Goal: Find specific page/section: Find specific page/section

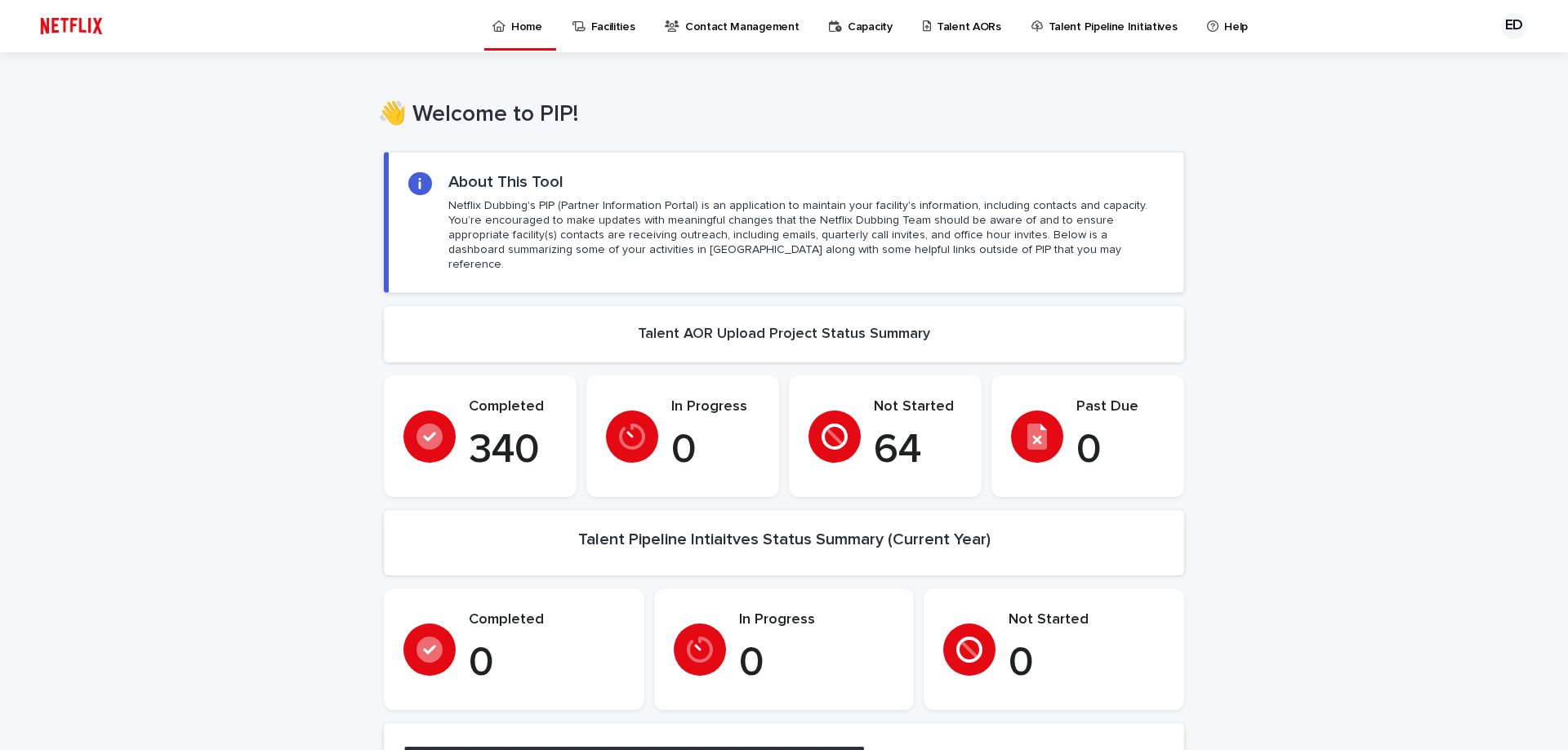
click at [506, 21] on div "Home" at bounding box center [520, 17] width 59 height 35
click at [940, 27] on p "Talent AORs" at bounding box center [969, 17] width 65 height 35
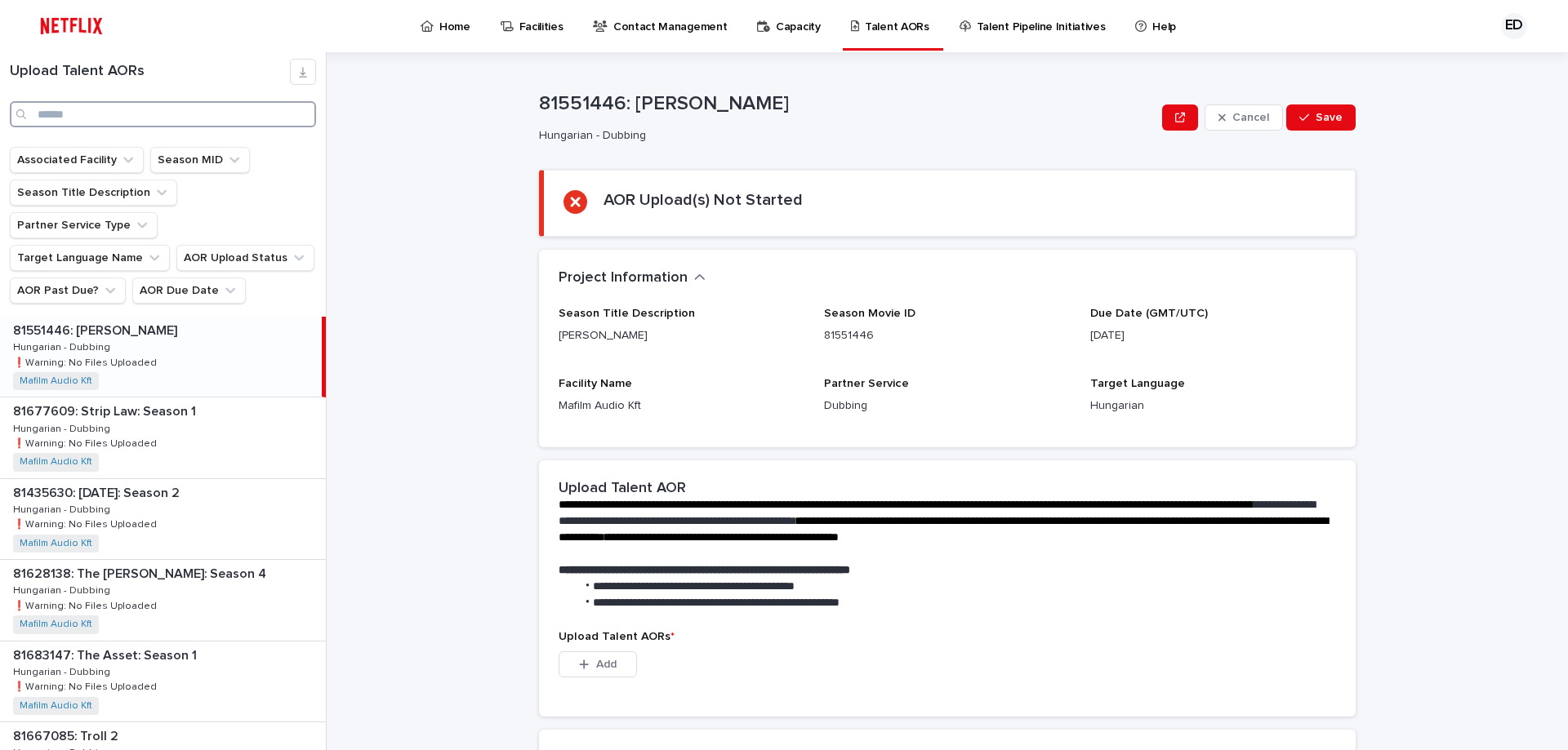
click at [135, 102] on input "Search" at bounding box center [162, 115] width 306 height 26
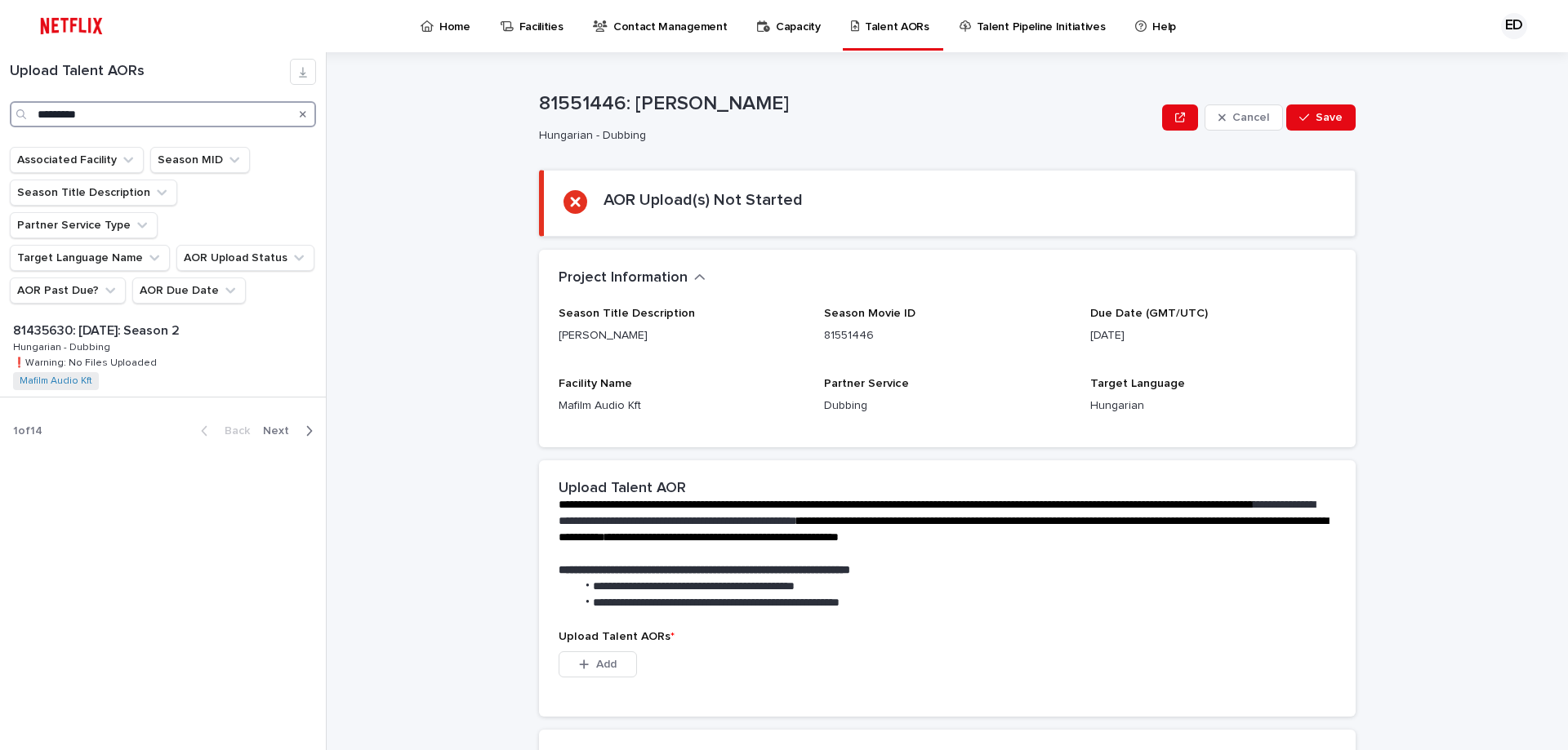
type input "*********"
